Goal: Obtain resource: Download file/media

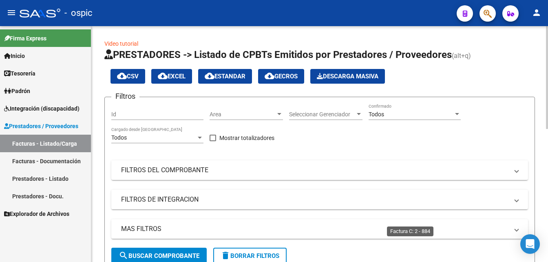
scroll to position [258, 0]
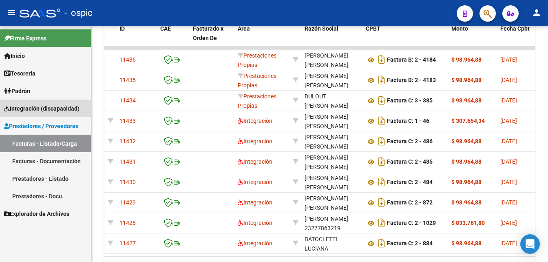
click at [30, 109] on span "Integración (discapacidad)" at bounding box center [41, 108] width 75 height 9
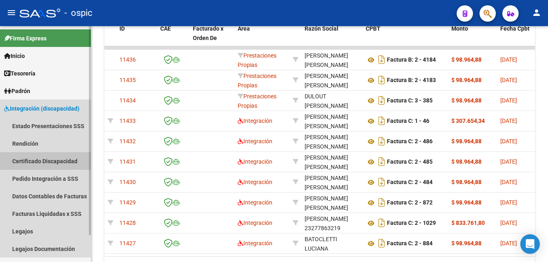
click at [48, 161] on link "Certificado Discapacidad" at bounding box center [45, 161] width 91 height 18
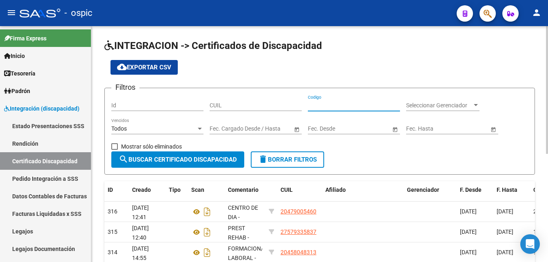
click at [332, 104] on input "Codigo" at bounding box center [354, 105] width 92 height 7
type input "20541995715"
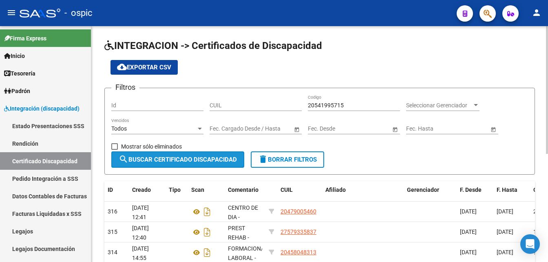
click at [219, 156] on span "search Buscar Certificado Discapacidad" at bounding box center [178, 159] width 118 height 7
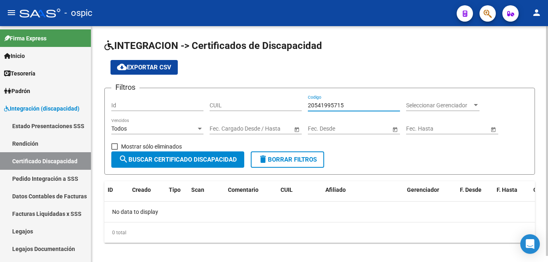
drag, startPoint x: 348, startPoint y: 106, endPoint x: 308, endPoint y: 102, distance: 40.1
click at [308, 102] on input "20541995715" at bounding box center [354, 105] width 92 height 7
click at [266, 109] on div "CUIL" at bounding box center [256, 103] width 92 height 16
paste input "20-54199571-5"
type input "20-54199571-5"
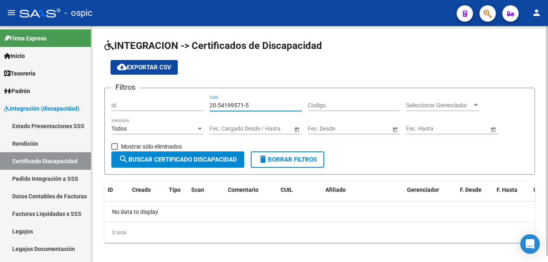
click at [213, 160] on span "search Buscar Certificado Discapacidad" at bounding box center [178, 159] width 118 height 7
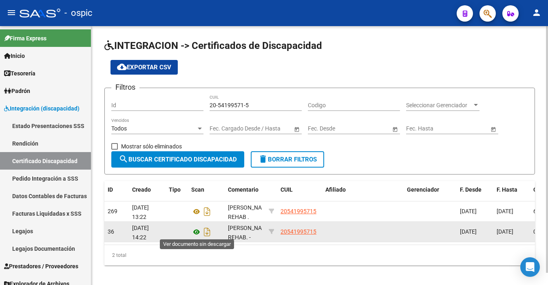
click at [197, 232] on icon at bounding box center [196, 232] width 11 height 10
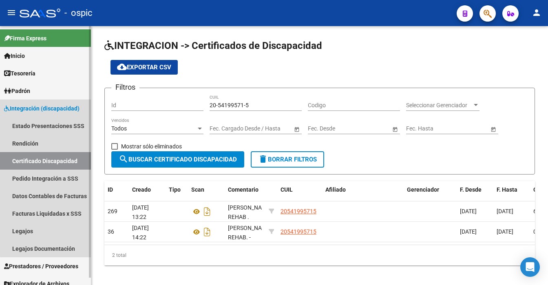
click at [61, 161] on link "Certificado Discapacidad" at bounding box center [45, 161] width 91 height 18
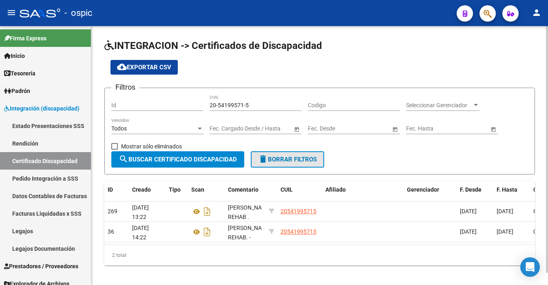
click at [304, 160] on span "delete Borrar Filtros" at bounding box center [287, 159] width 59 height 7
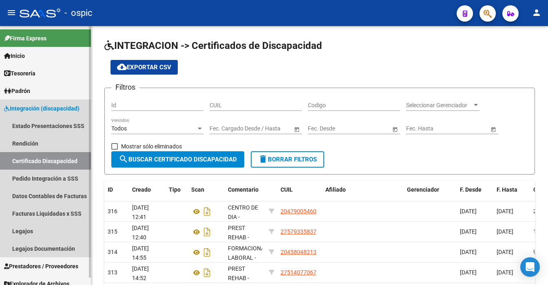
click at [47, 161] on link "Certificado Discapacidad" at bounding box center [45, 161] width 91 height 18
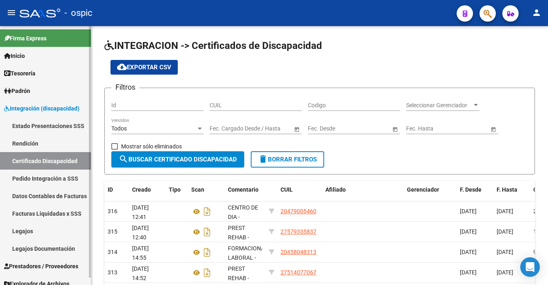
click at [47, 161] on link "Certificado Discapacidad" at bounding box center [45, 161] width 91 height 18
click at [548, 126] on div at bounding box center [547, 103] width 2 height 154
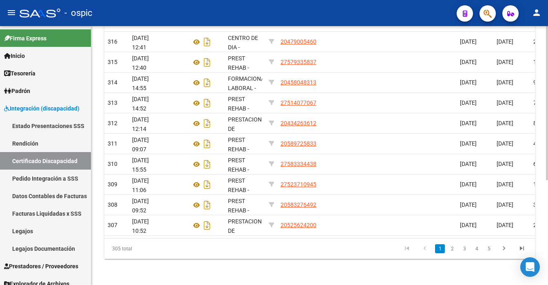
click at [544, 262] on div "INTEGRACION -> Certificados de Discapacidad cloud_download Exportar CSV Filtros…" at bounding box center [320, 70] width 459 height 429
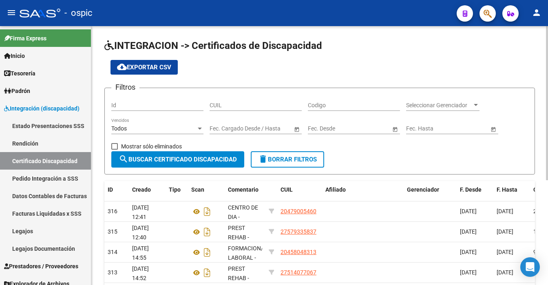
click at [548, 0] on html "menu - ospic person Firma Express Inicio Instructivos Contacto OS Tesorería Ext…" at bounding box center [274, 142] width 548 height 285
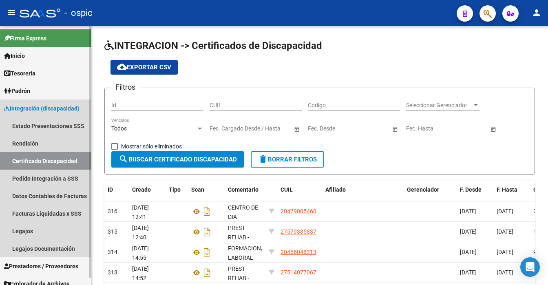
click at [52, 161] on link "Certificado Discapacidad" at bounding box center [45, 161] width 91 height 18
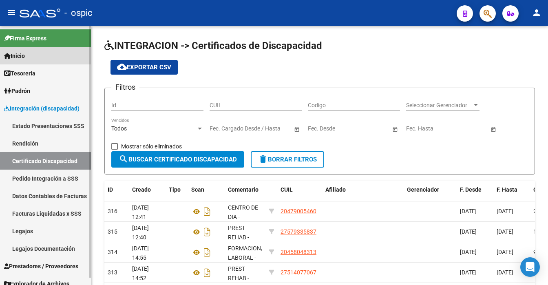
click at [24, 55] on span "Inicio" at bounding box center [14, 55] width 21 height 9
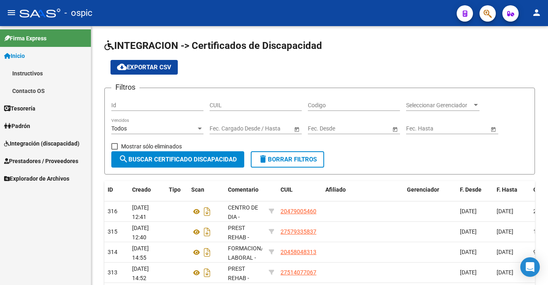
click at [38, 140] on span "Integración (discapacidad)" at bounding box center [41, 143] width 75 height 9
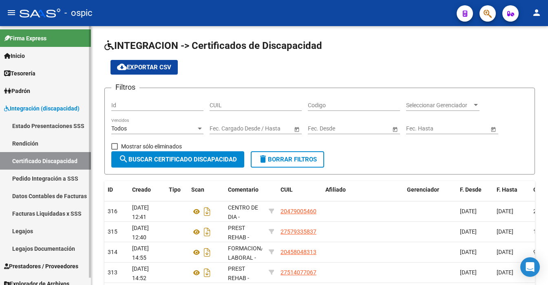
click at [39, 162] on link "Certificado Discapacidad" at bounding box center [45, 161] width 91 height 18
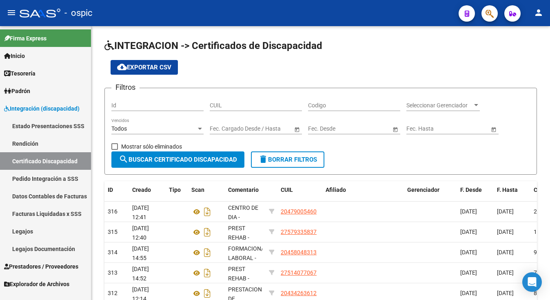
drag, startPoint x: 406, startPoint y: 8, endPoint x: 366, endPoint y: 8, distance: 39.6
click at [366, 8] on div "- ospic" at bounding box center [236, 13] width 433 height 18
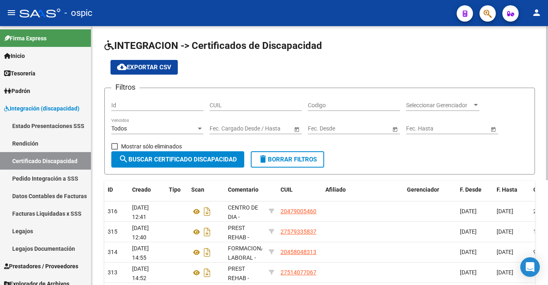
click at [298, 159] on span "delete Borrar Filtros" at bounding box center [287, 159] width 59 height 7
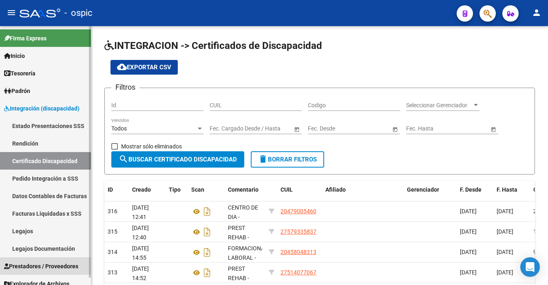
click at [51, 262] on span "Prestadores / Proveedores" at bounding box center [41, 266] width 74 height 9
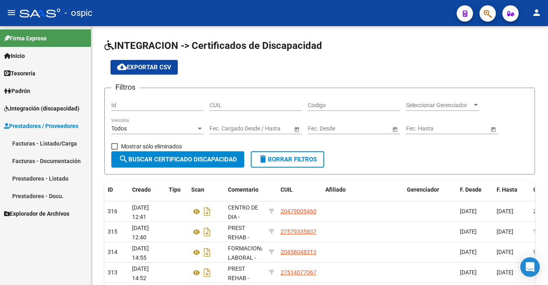
click at [19, 107] on span "Integración (discapacidad)" at bounding box center [41, 108] width 75 height 9
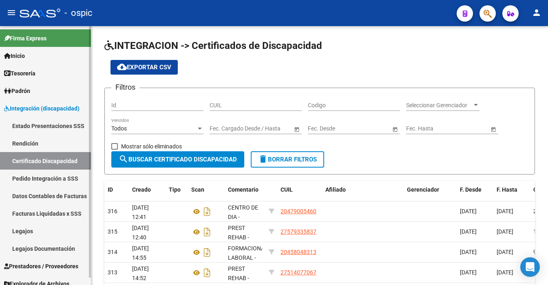
click at [42, 262] on span "Prestadores / Proveedores" at bounding box center [41, 266] width 74 height 9
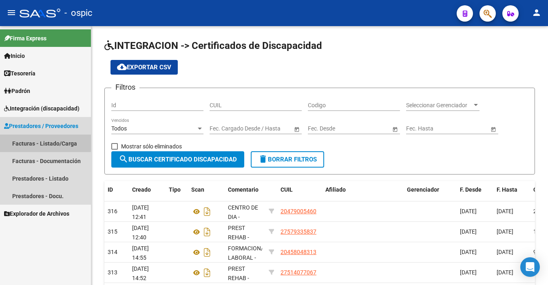
click at [33, 142] on link "Facturas - Listado/Carga" at bounding box center [45, 144] width 91 height 18
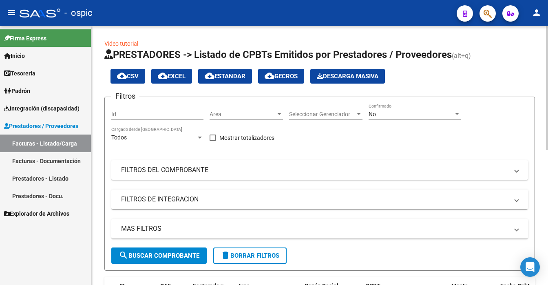
click at [413, 113] on div "No" at bounding box center [411, 114] width 85 height 7
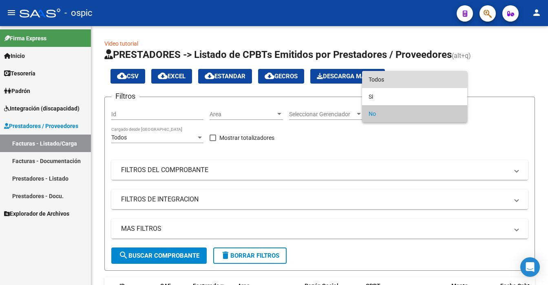
click at [399, 80] on span "Todos" at bounding box center [415, 79] width 92 height 17
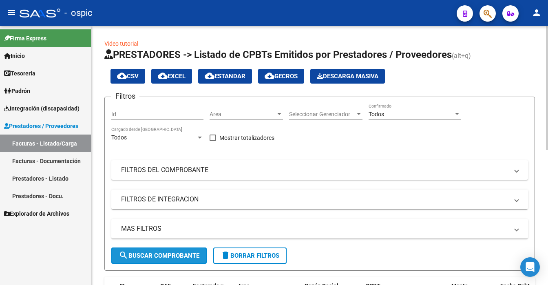
click at [184, 256] on span "search Buscar Comprobante" at bounding box center [159, 255] width 81 height 7
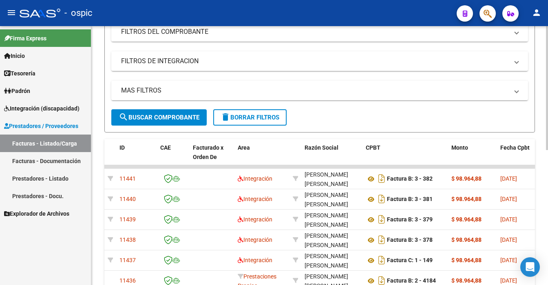
scroll to position [147, 0]
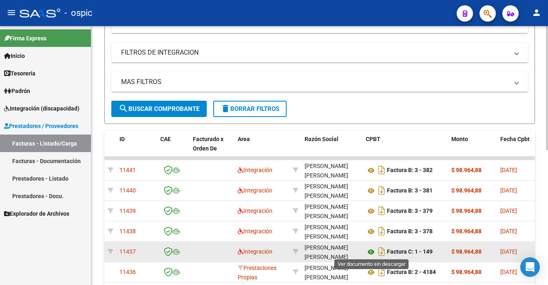
click at [369, 252] on icon at bounding box center [371, 252] width 11 height 10
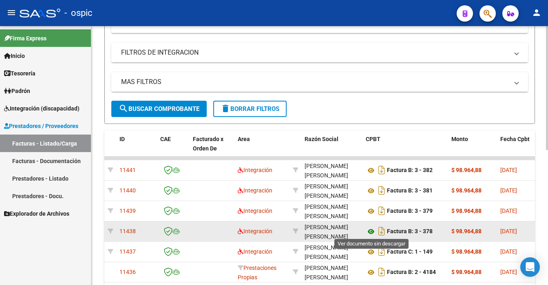
click at [369, 229] on icon at bounding box center [371, 232] width 11 height 10
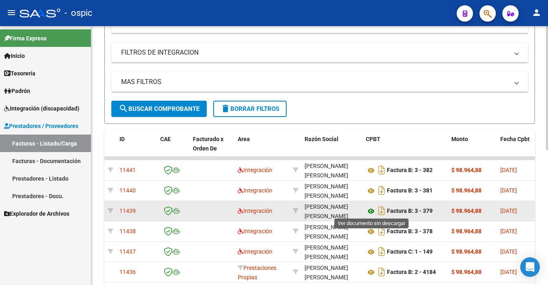
click at [369, 208] on icon at bounding box center [371, 211] width 11 height 10
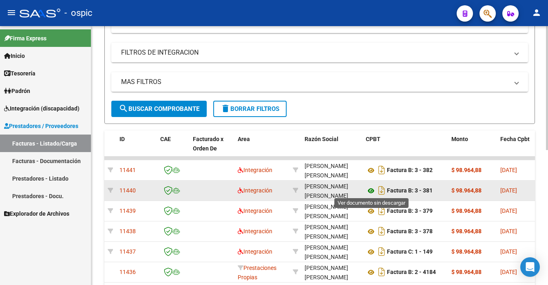
click at [371, 190] on icon at bounding box center [371, 191] width 11 height 10
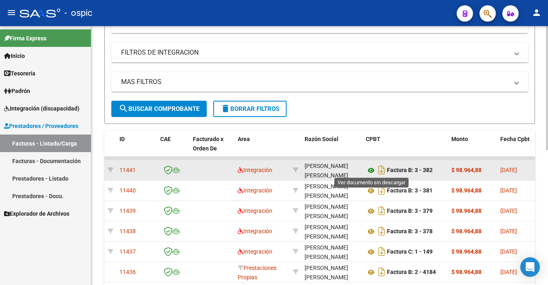
click at [371, 168] on icon at bounding box center [371, 171] width 11 height 10
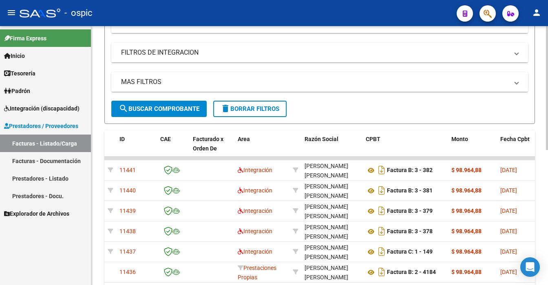
drag, startPoint x: 545, startPoint y: 212, endPoint x: 545, endPoint y: 216, distance: 4.5
click at [545, 216] on div "Video tutorial PRESTADORES -> Listado de CPBTs Emitidos por Prestadores / Prove…" at bounding box center [319, 146] width 457 height 535
